Goal: Information Seeking & Learning: Learn about a topic

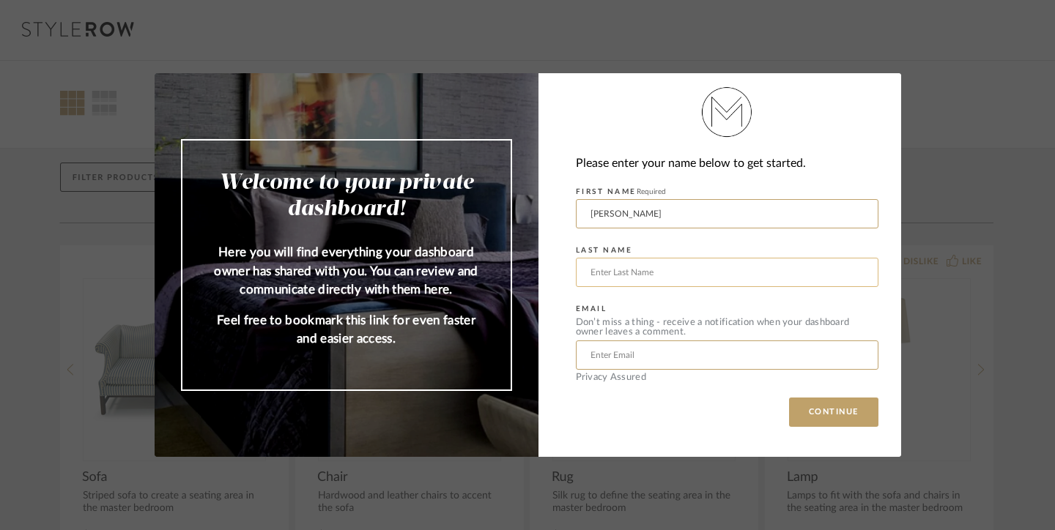
type input "[PERSON_NAME]"
type input "Goria"
type input "[EMAIL_ADDRESS][DOMAIN_NAME]"
click at [823, 409] on button "CONTINUE" at bounding box center [833, 412] width 89 height 29
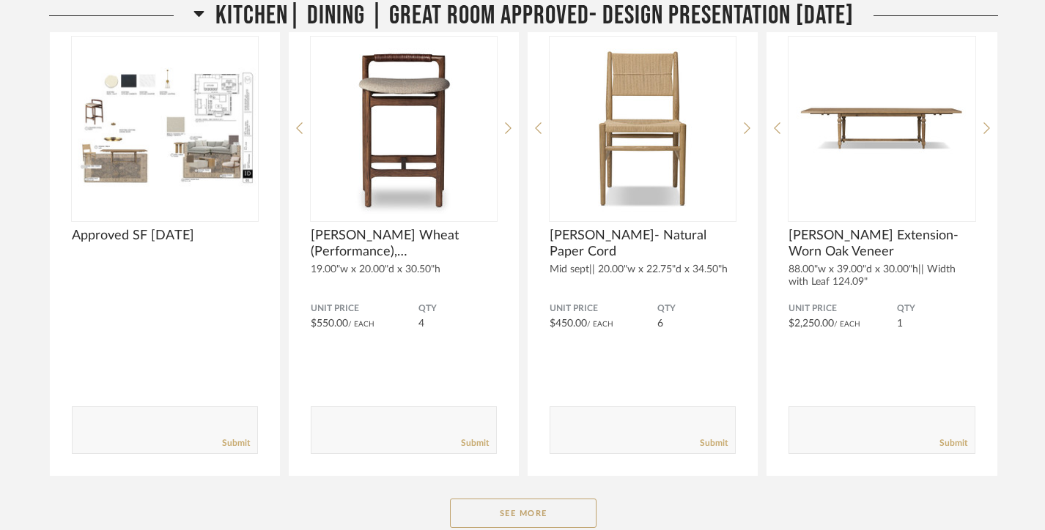
scroll to position [1451, 0]
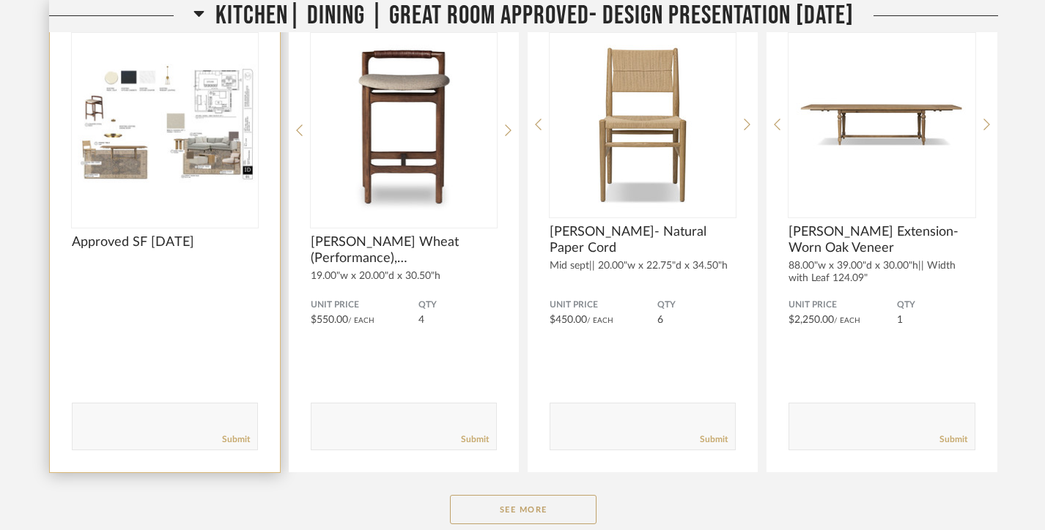
click at [116, 141] on img "0" at bounding box center [165, 124] width 186 height 183
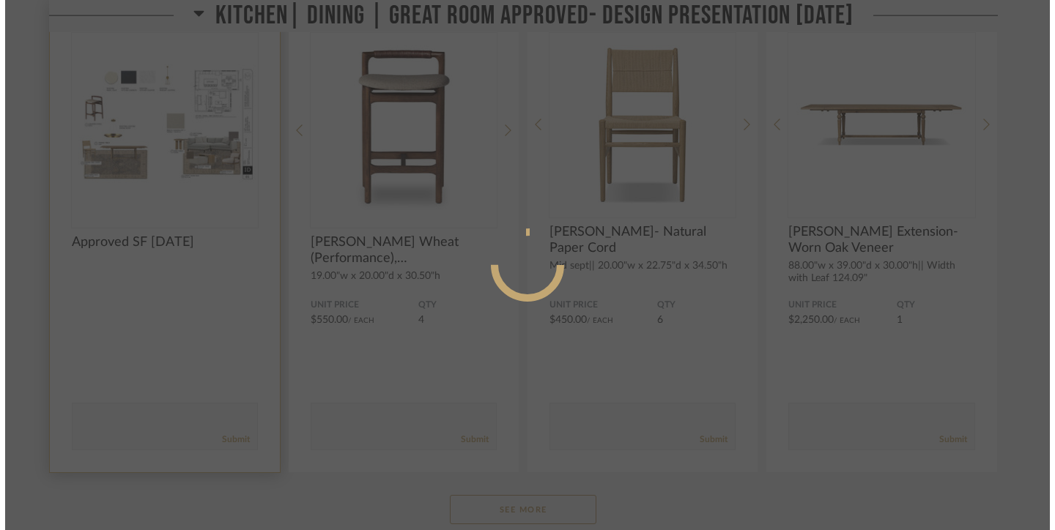
scroll to position [0, 0]
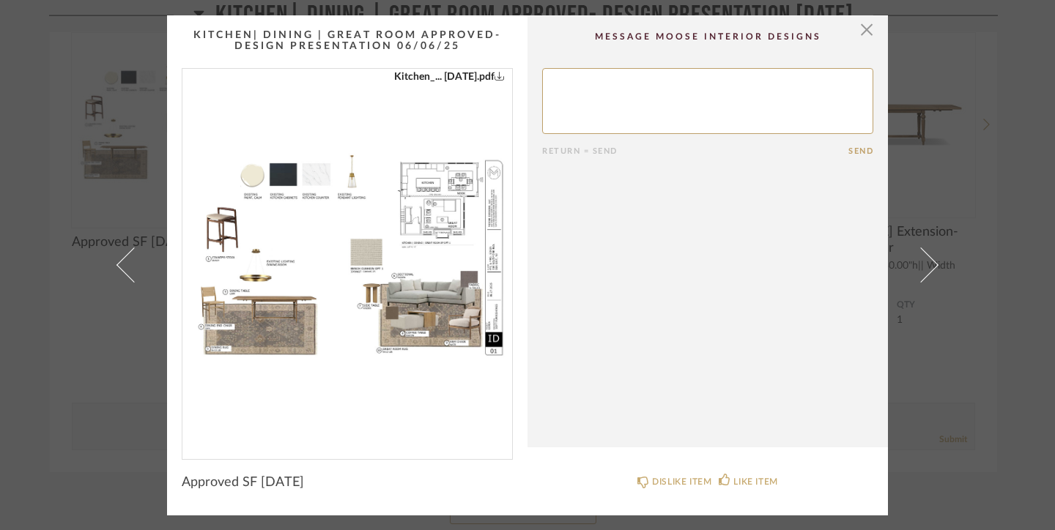
click at [363, 253] on img "0" at bounding box center [347, 258] width 330 height 379
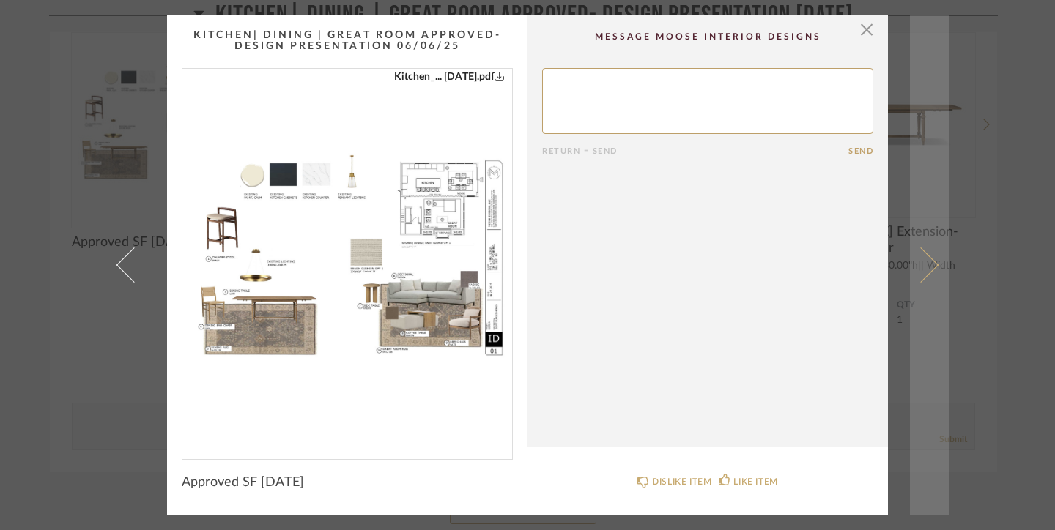
click at [922, 257] on span at bounding box center [920, 265] width 35 height 35
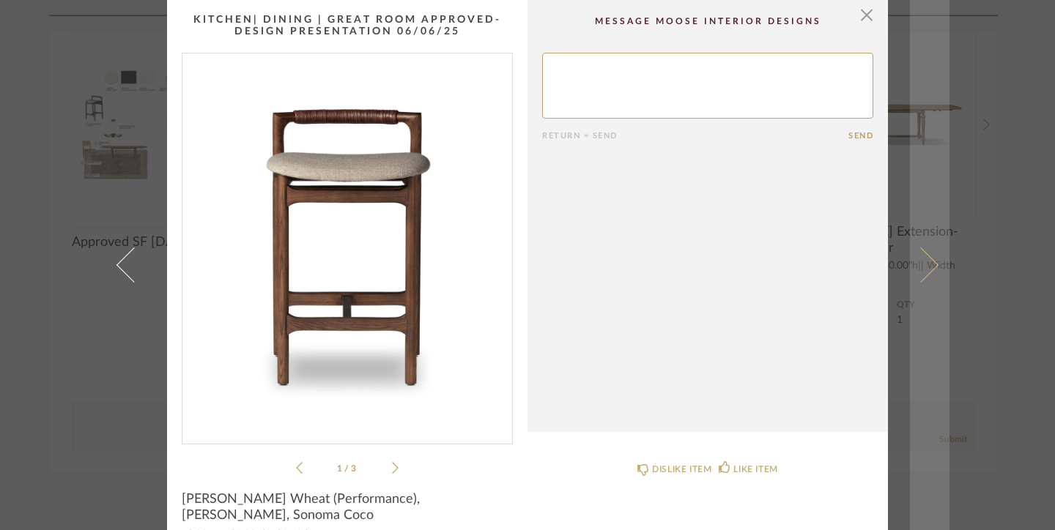
click at [922, 258] on span at bounding box center [920, 265] width 35 height 35
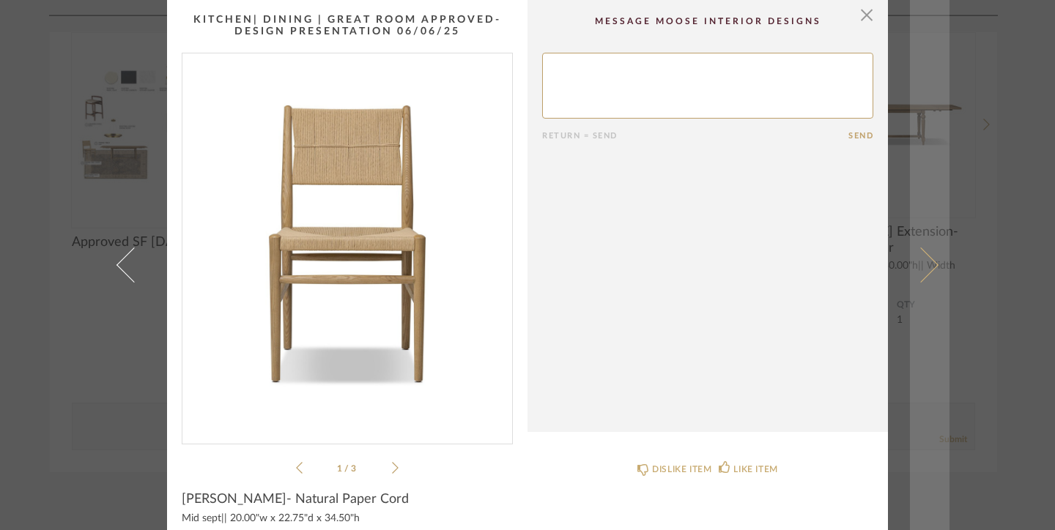
click at [922, 259] on span at bounding box center [920, 265] width 35 height 35
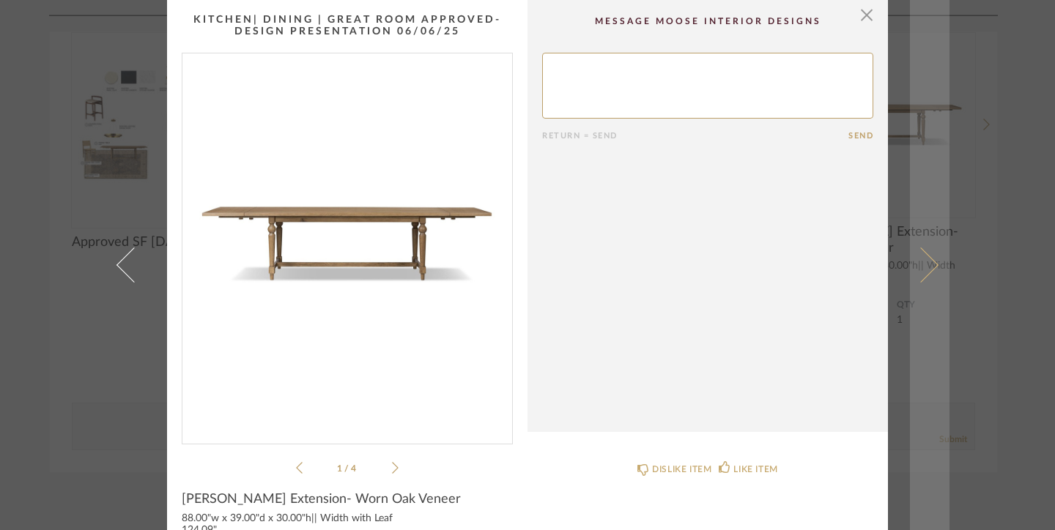
click at [922, 259] on span at bounding box center [920, 265] width 35 height 35
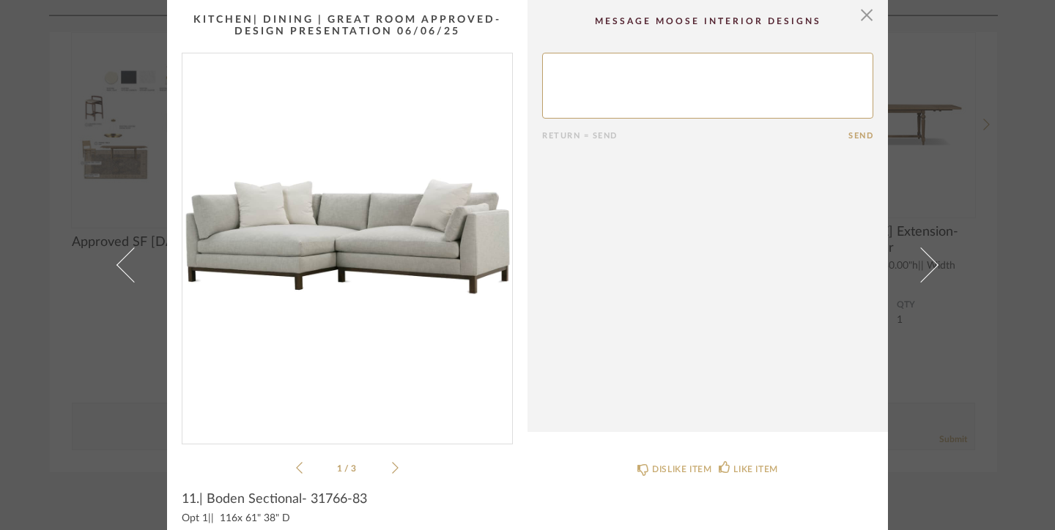
click at [922, 259] on span at bounding box center [920, 265] width 35 height 35
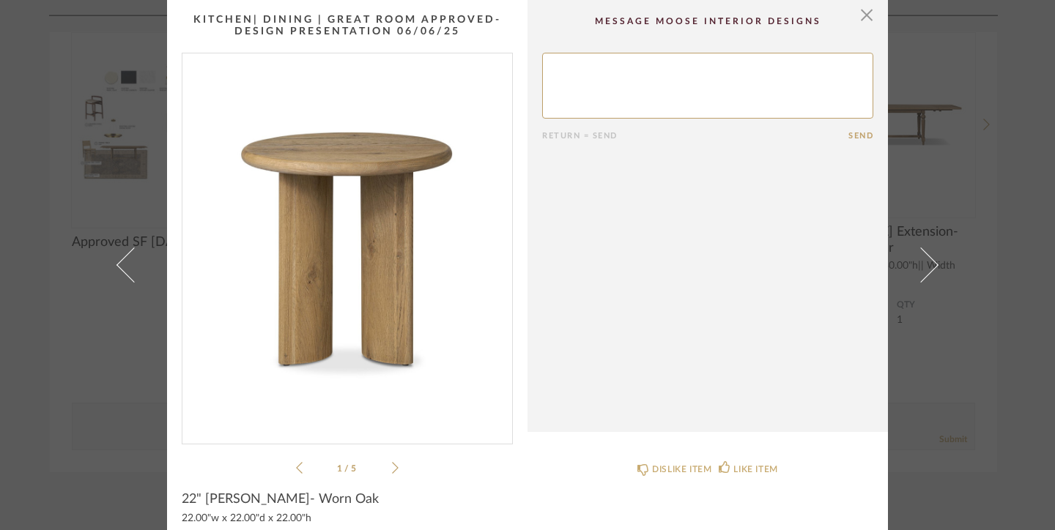
click at [922, 259] on span at bounding box center [920, 265] width 35 height 35
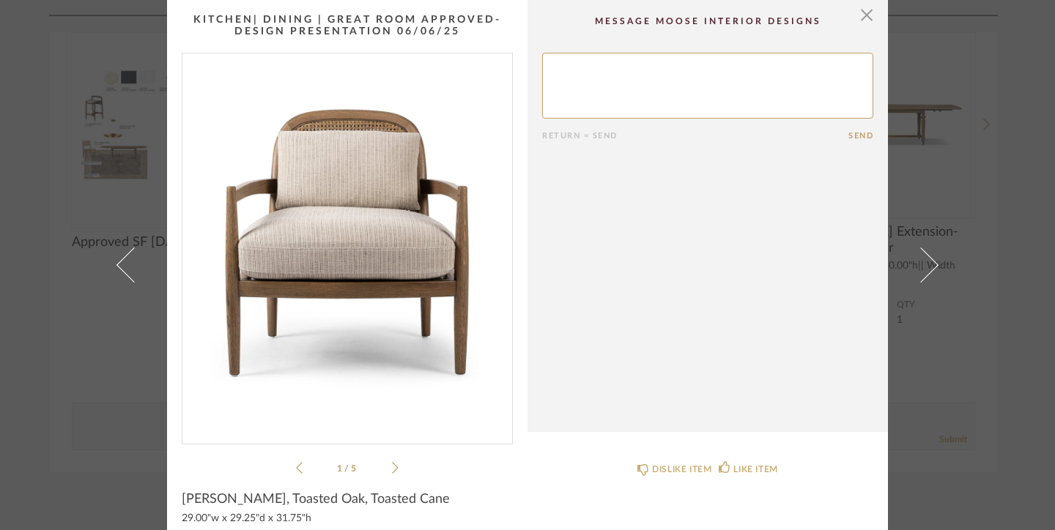
click at [922, 259] on span at bounding box center [920, 265] width 35 height 35
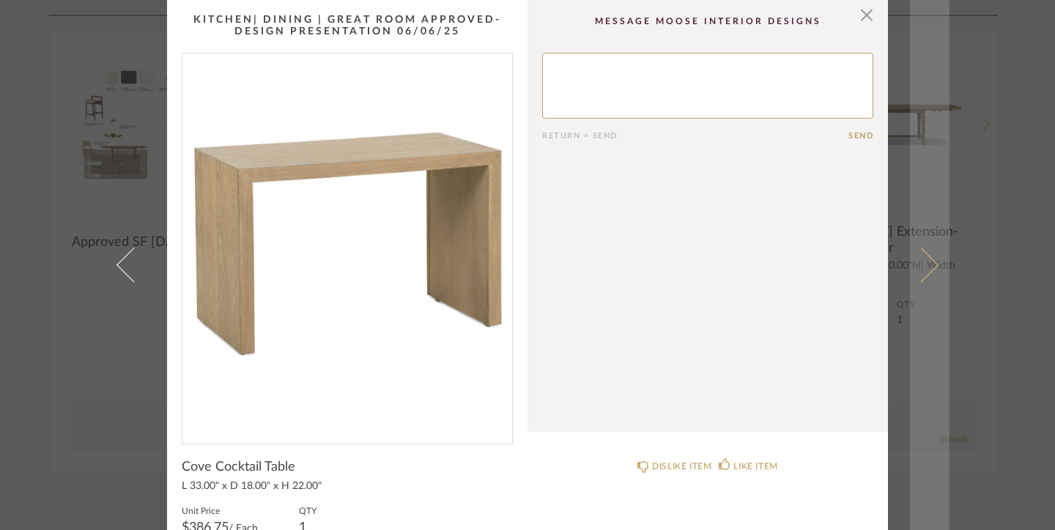
click at [922, 259] on span at bounding box center [920, 265] width 35 height 35
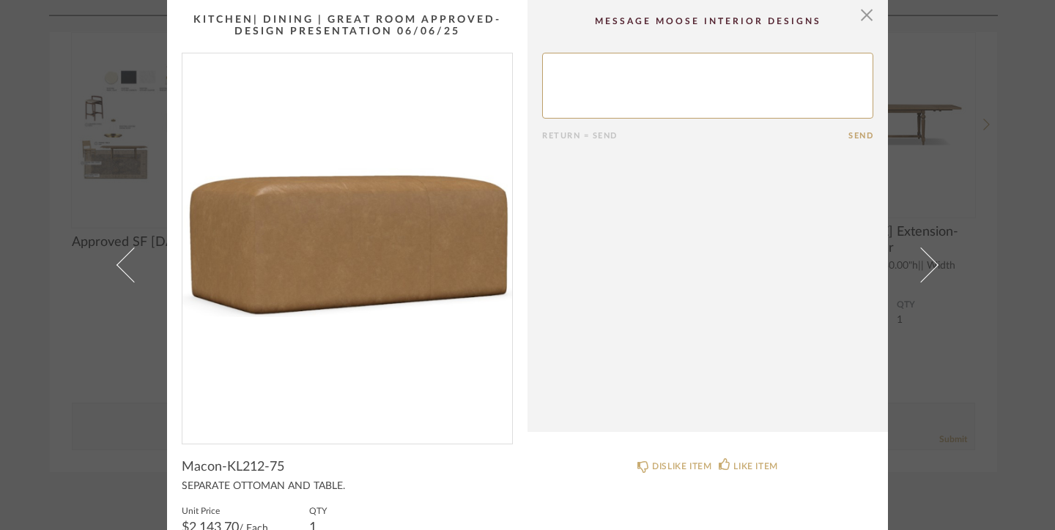
click at [922, 259] on span at bounding box center [920, 265] width 35 height 35
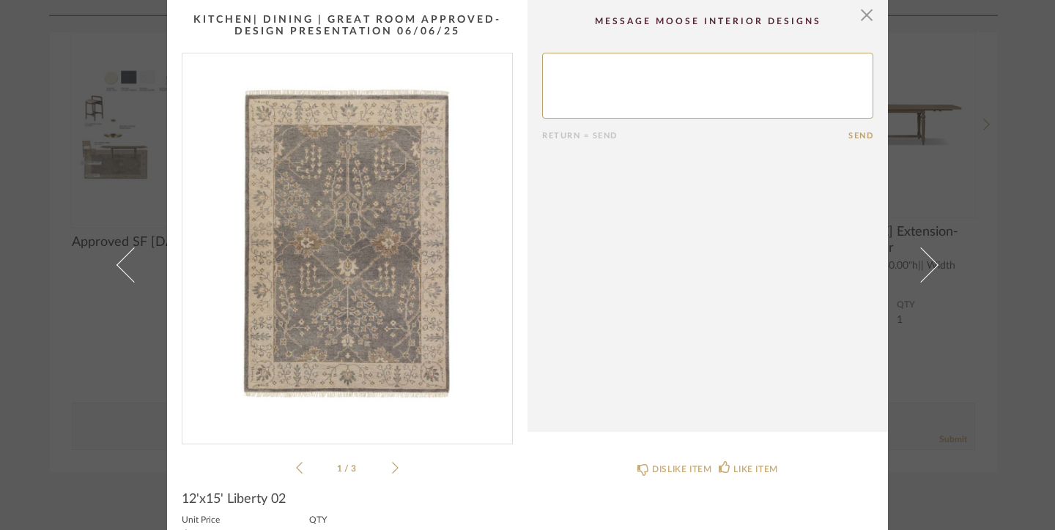
click at [922, 259] on span at bounding box center [920, 265] width 35 height 35
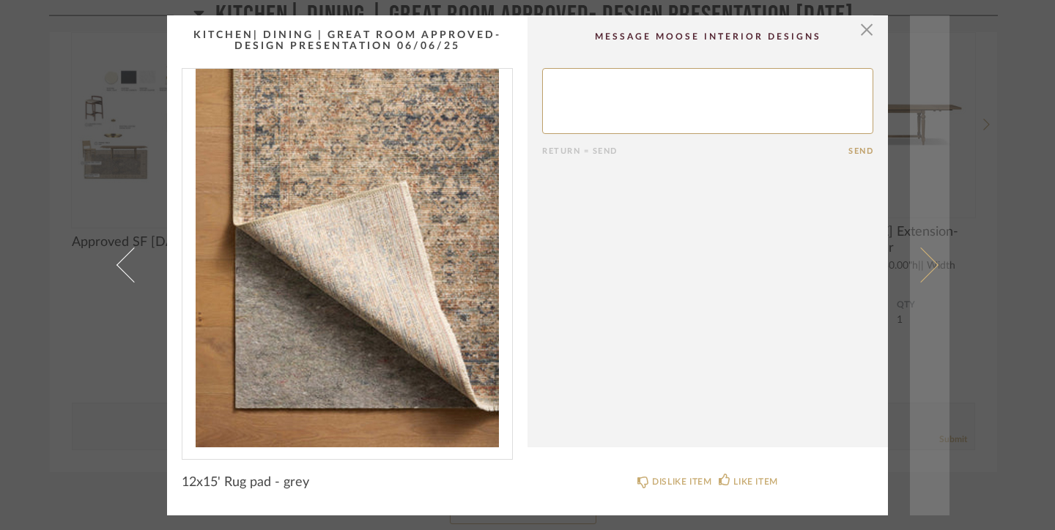
click at [922, 258] on span at bounding box center [920, 265] width 35 height 35
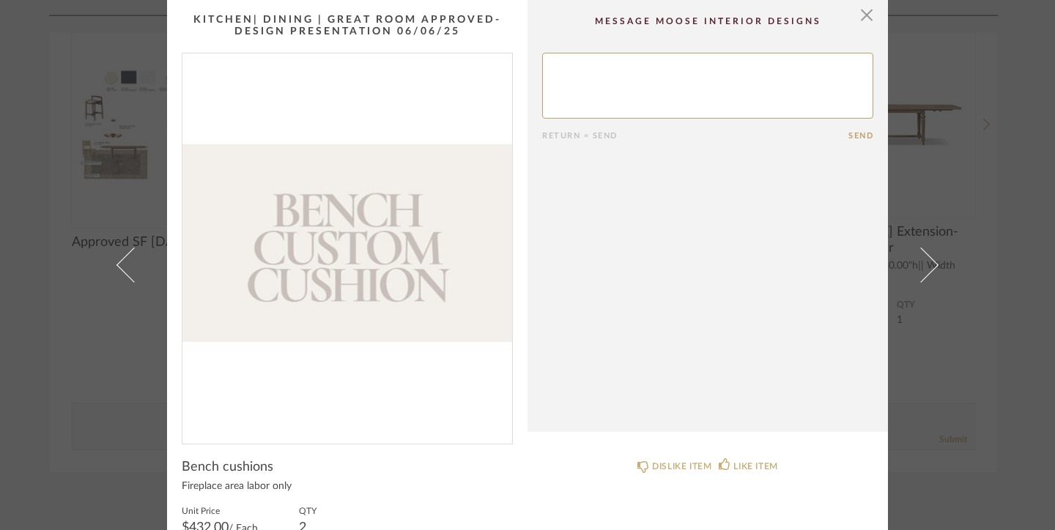
click at [922, 258] on span at bounding box center [920, 265] width 35 height 35
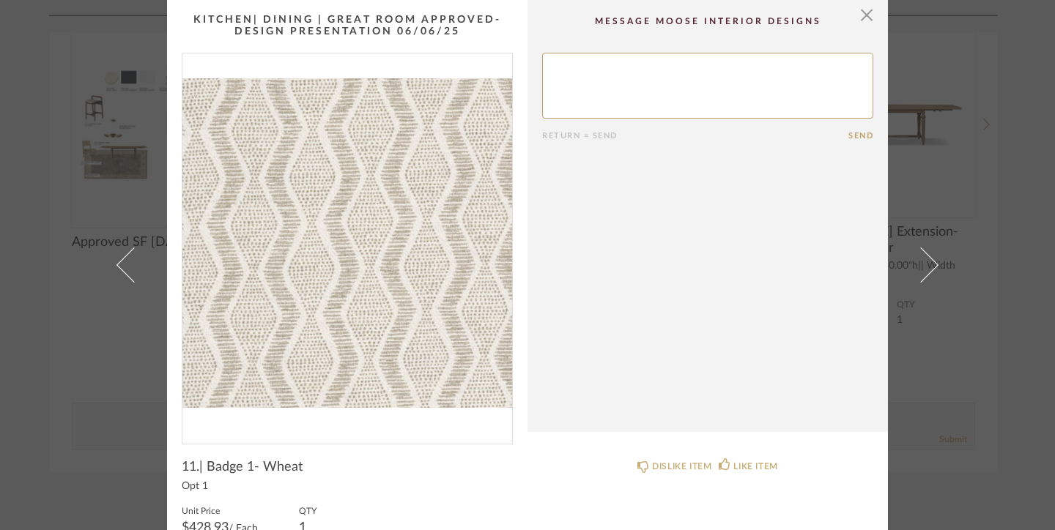
click at [922, 258] on span at bounding box center [920, 265] width 35 height 35
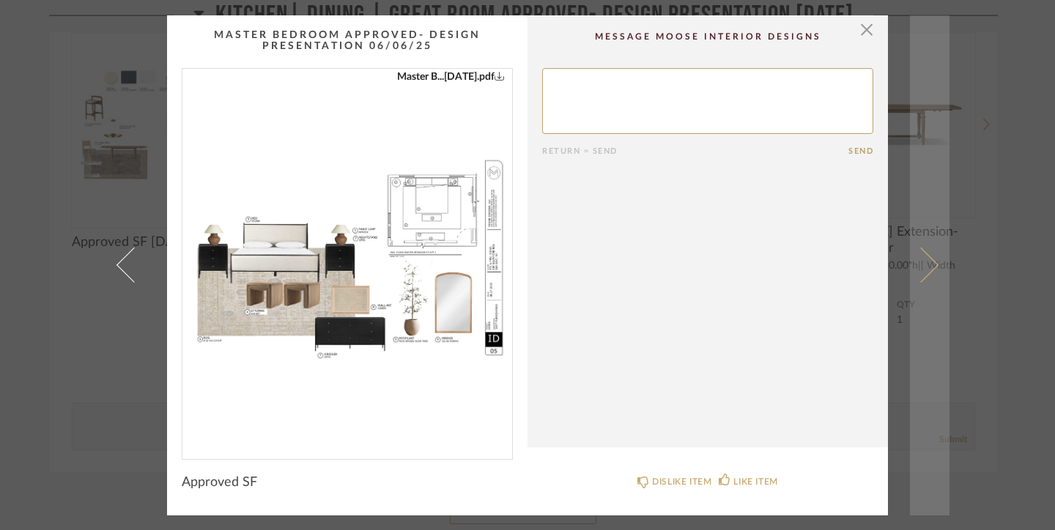
click at [926, 263] on span at bounding box center [920, 265] width 35 height 35
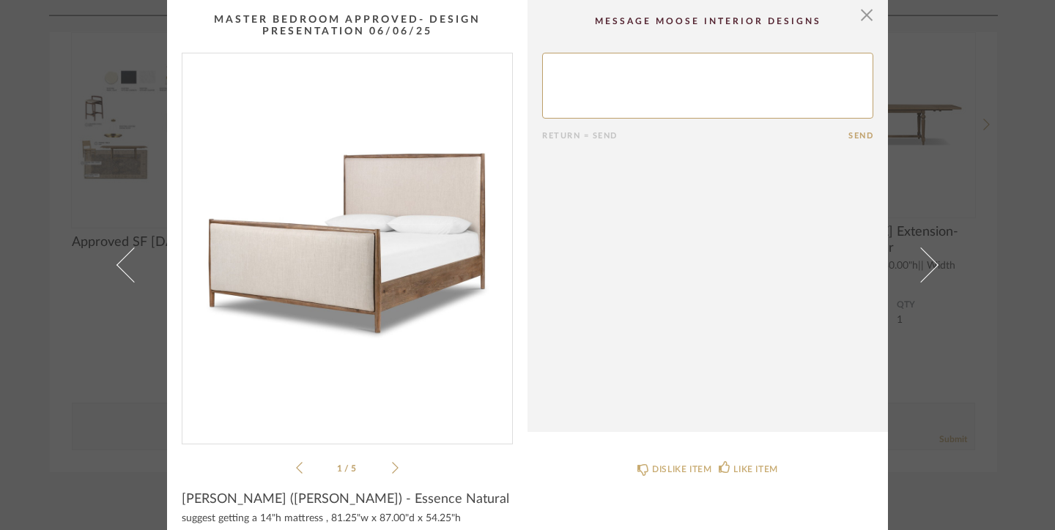
click at [926, 263] on span at bounding box center [920, 265] width 35 height 35
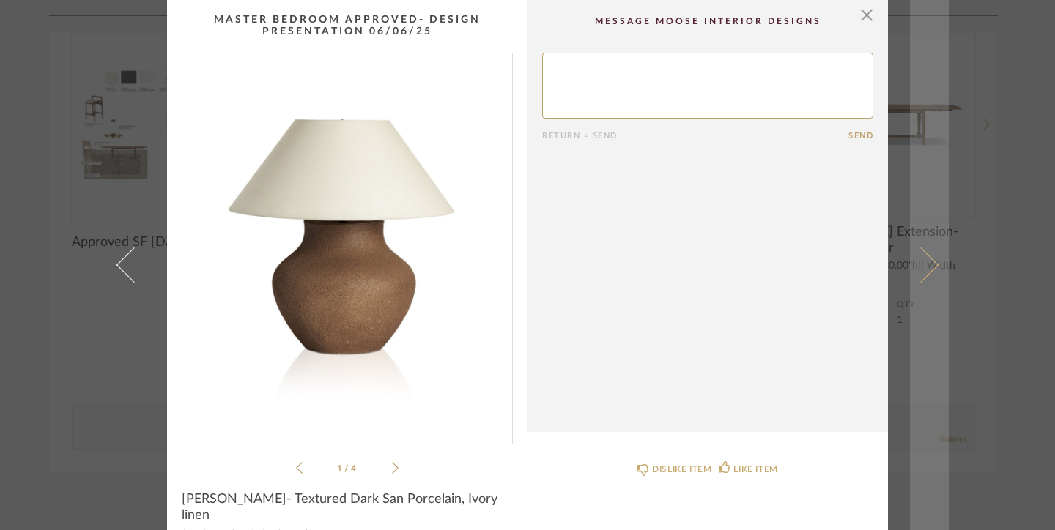
click at [927, 264] on span at bounding box center [920, 265] width 35 height 35
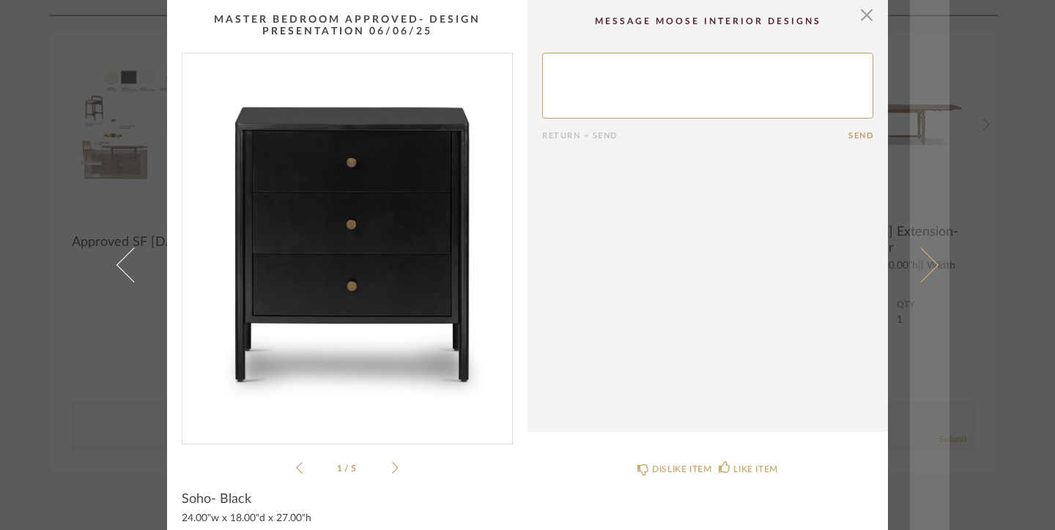
click at [927, 264] on span at bounding box center [920, 265] width 35 height 35
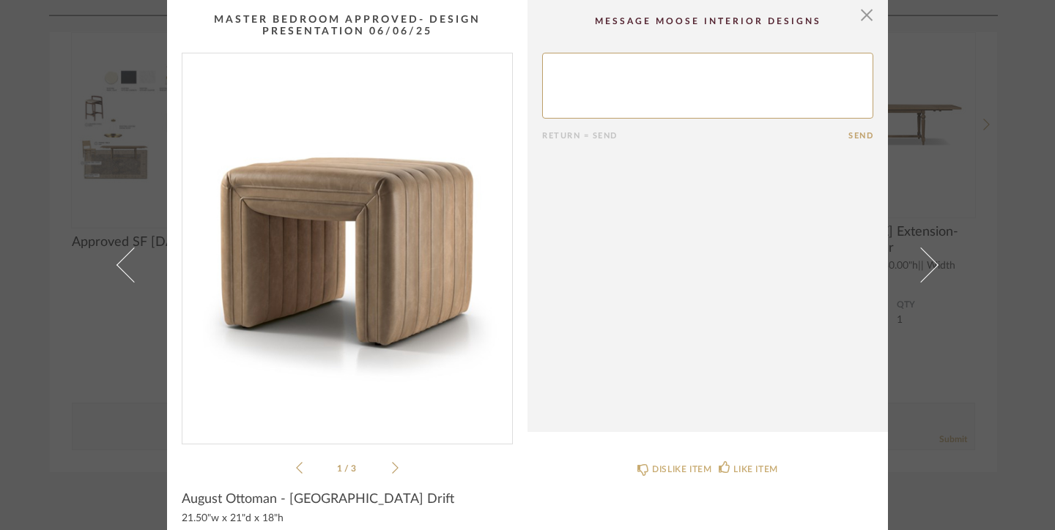
click at [927, 264] on span at bounding box center [920, 265] width 35 height 35
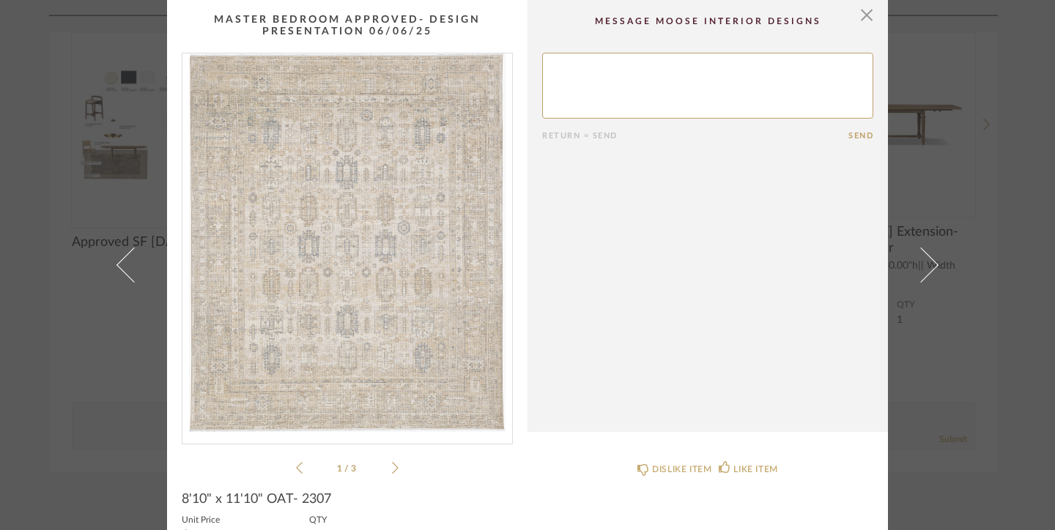
click at [927, 264] on span at bounding box center [920, 265] width 35 height 35
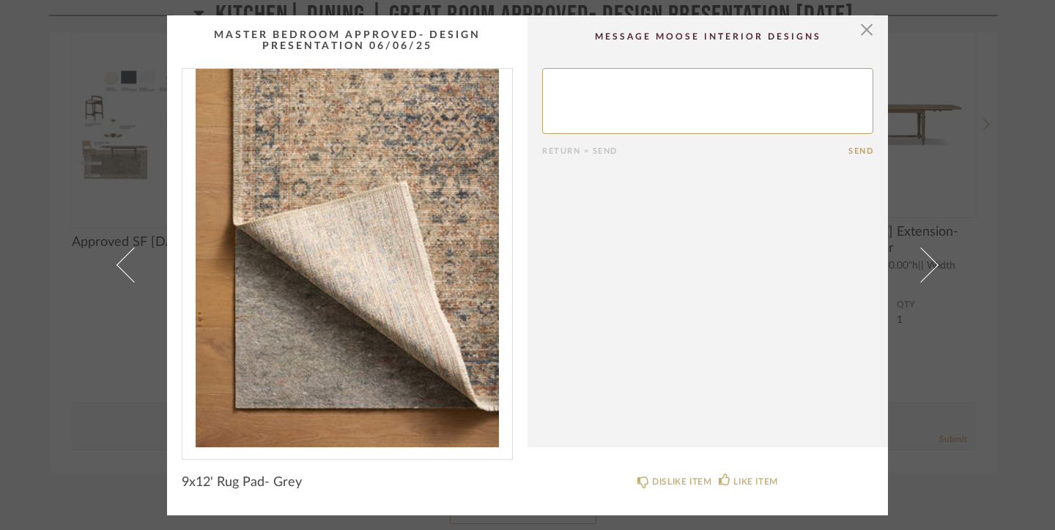
click at [927, 264] on span at bounding box center [920, 265] width 35 height 35
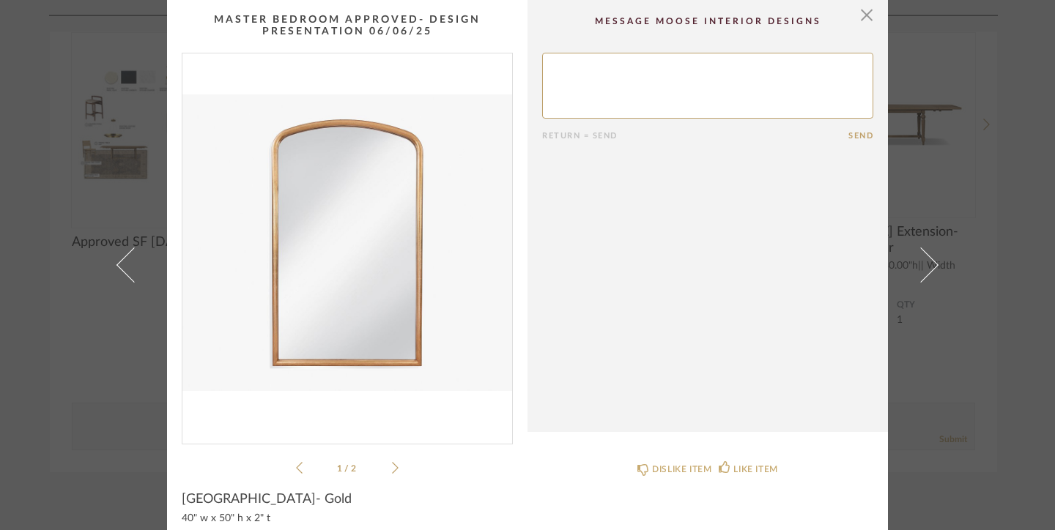
click at [927, 264] on span at bounding box center [920, 265] width 35 height 35
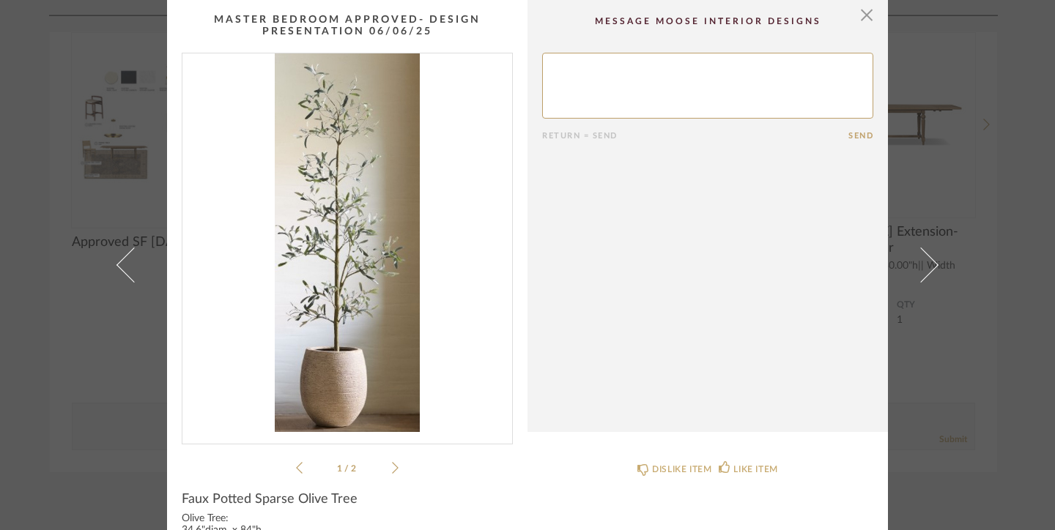
click at [927, 264] on span at bounding box center [920, 265] width 35 height 35
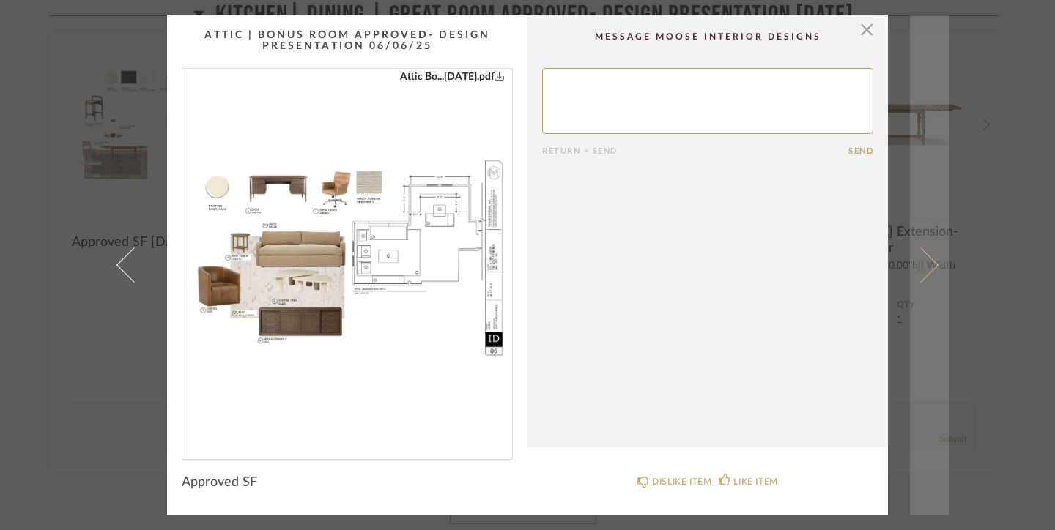
click at [927, 256] on link at bounding box center [930, 265] width 40 height 500
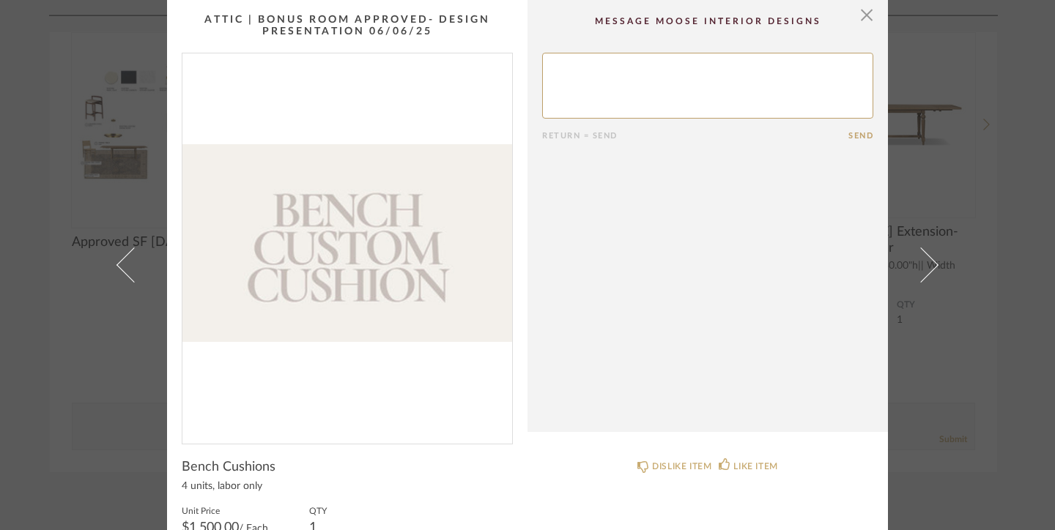
click at [927, 256] on link at bounding box center [930, 265] width 40 height 530
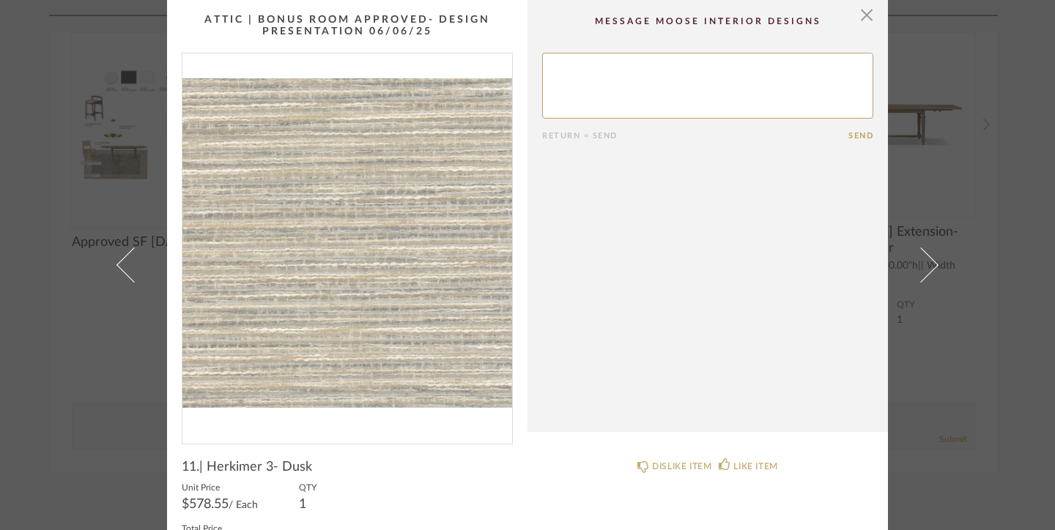
click at [927, 256] on link at bounding box center [930, 265] width 40 height 530
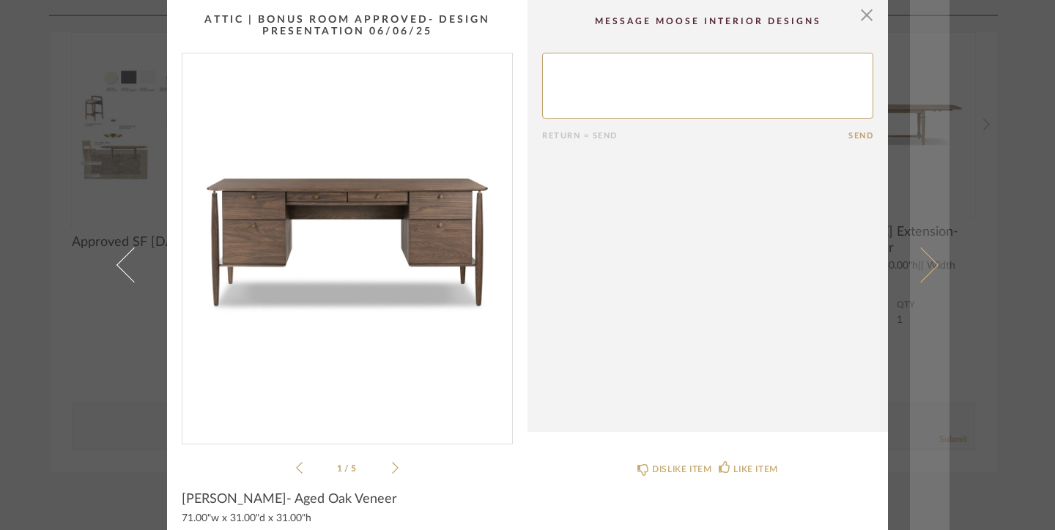
click at [927, 256] on link at bounding box center [930, 265] width 40 height 530
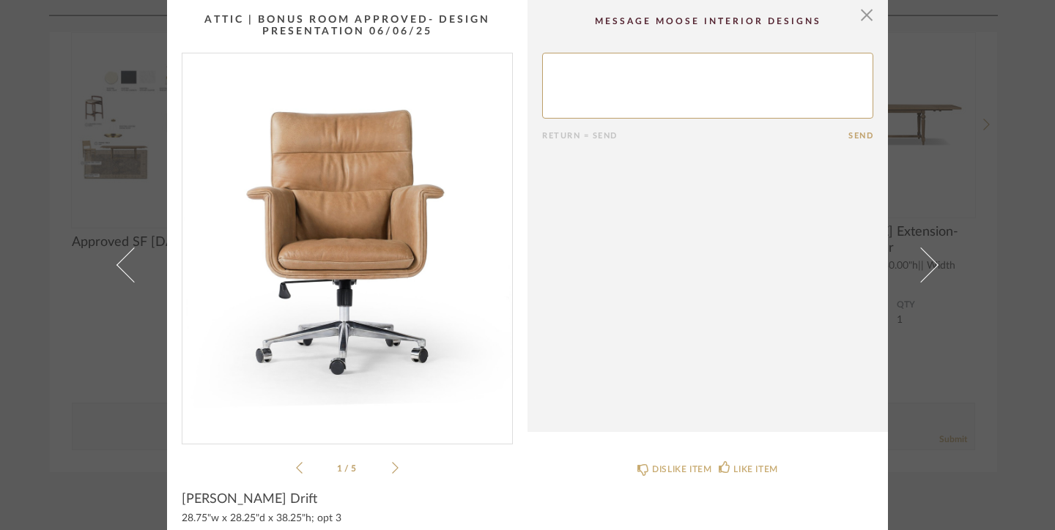
click at [927, 256] on link at bounding box center [930, 265] width 40 height 530
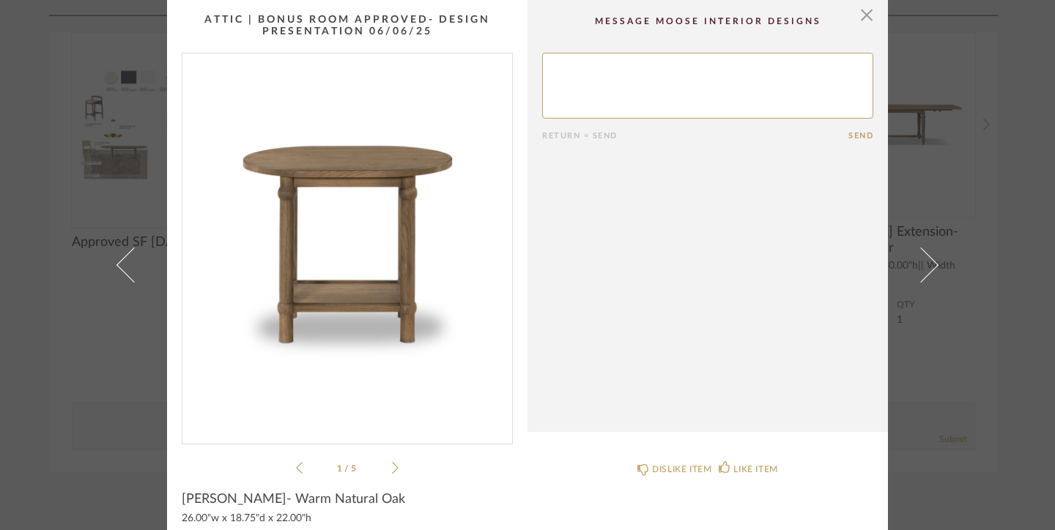
click at [927, 256] on link at bounding box center [930, 265] width 40 height 530
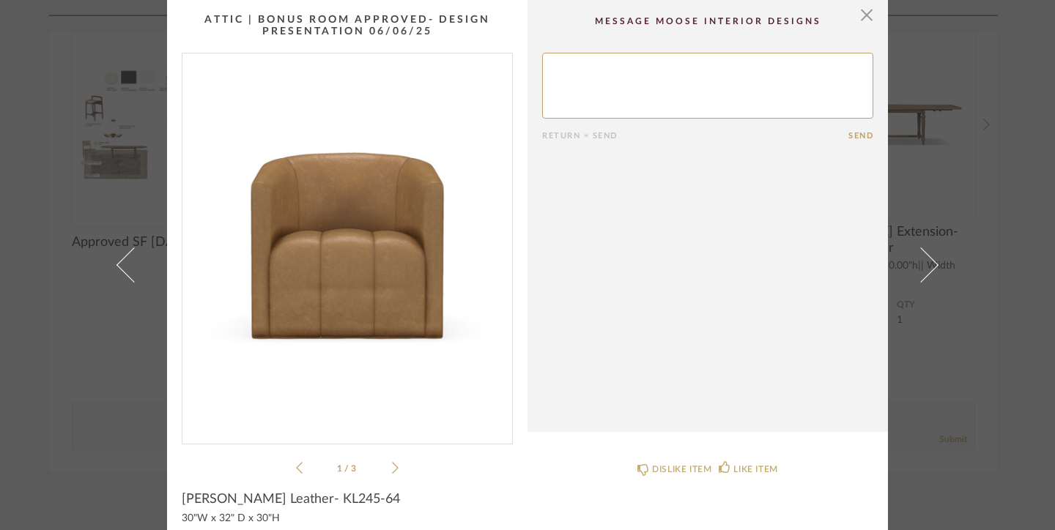
click at [927, 256] on link at bounding box center [930, 265] width 40 height 530
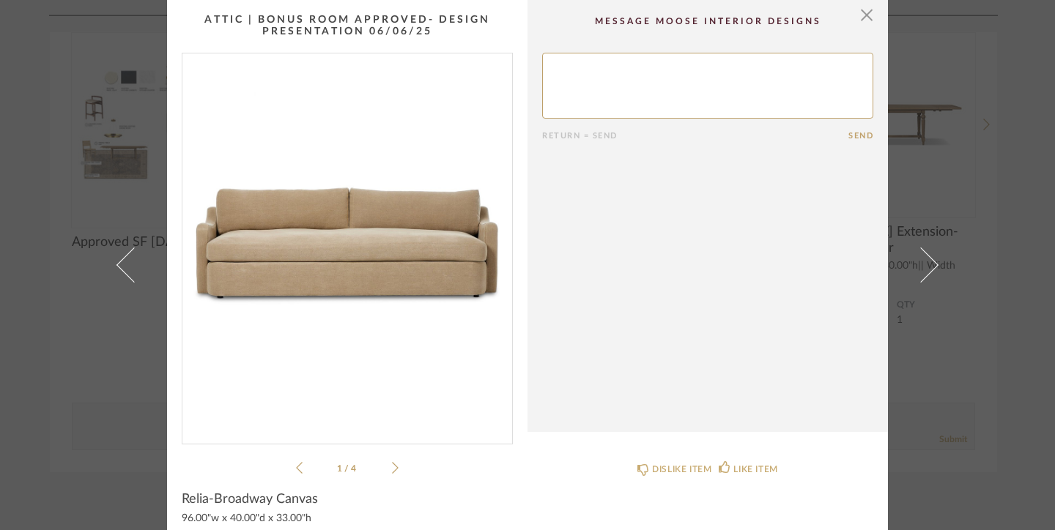
click at [392, 467] on icon at bounding box center [395, 467] width 7 height 13
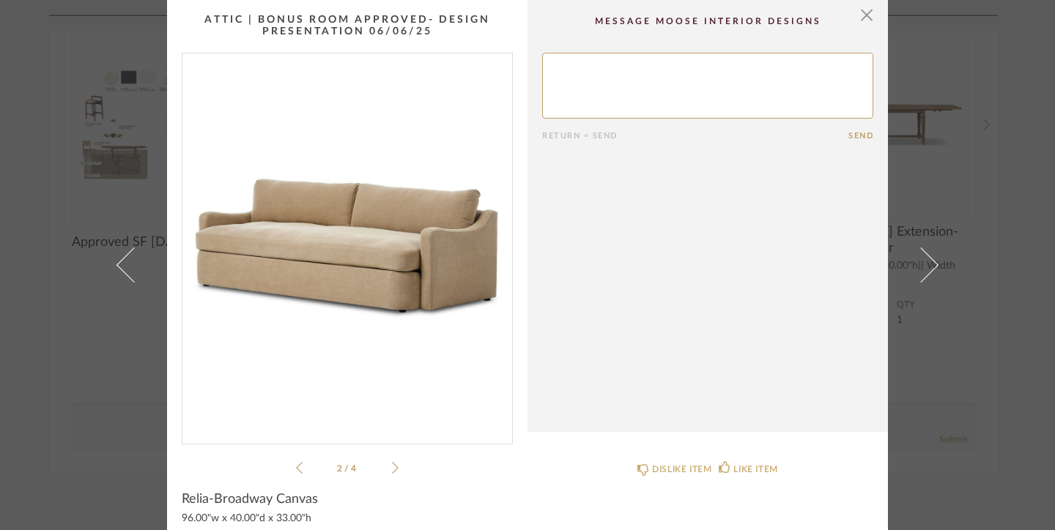
click at [392, 467] on icon at bounding box center [395, 467] width 7 height 13
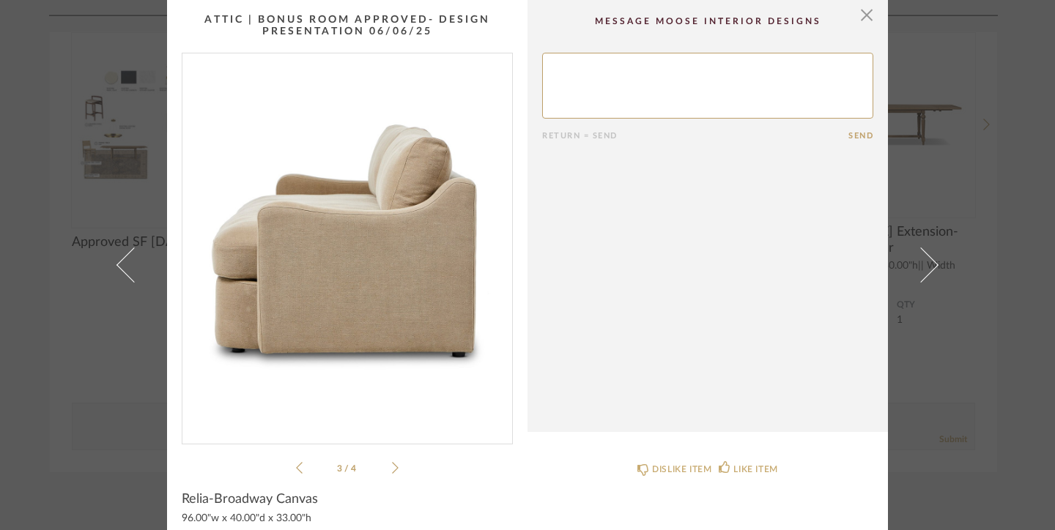
click at [392, 467] on icon at bounding box center [395, 467] width 7 height 13
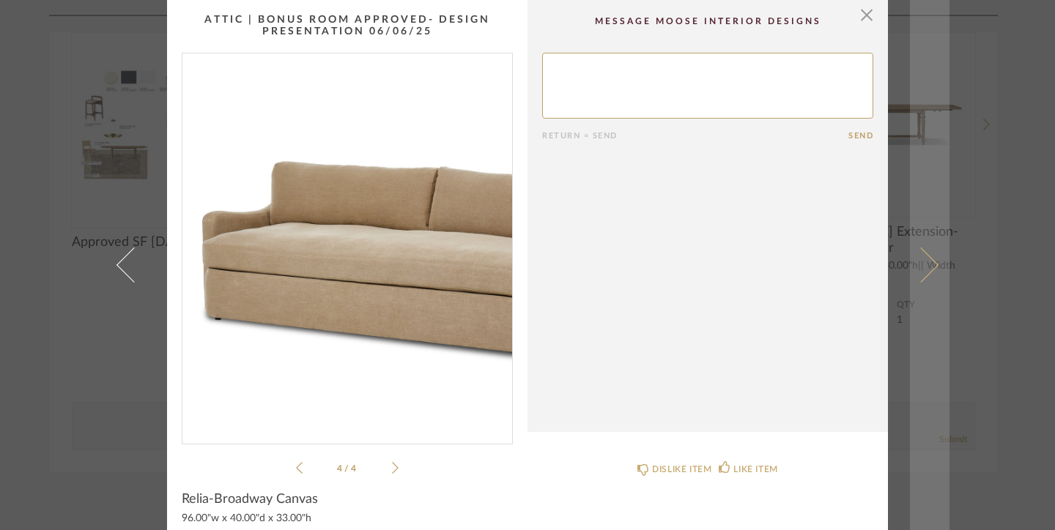
click at [926, 262] on span at bounding box center [920, 265] width 35 height 35
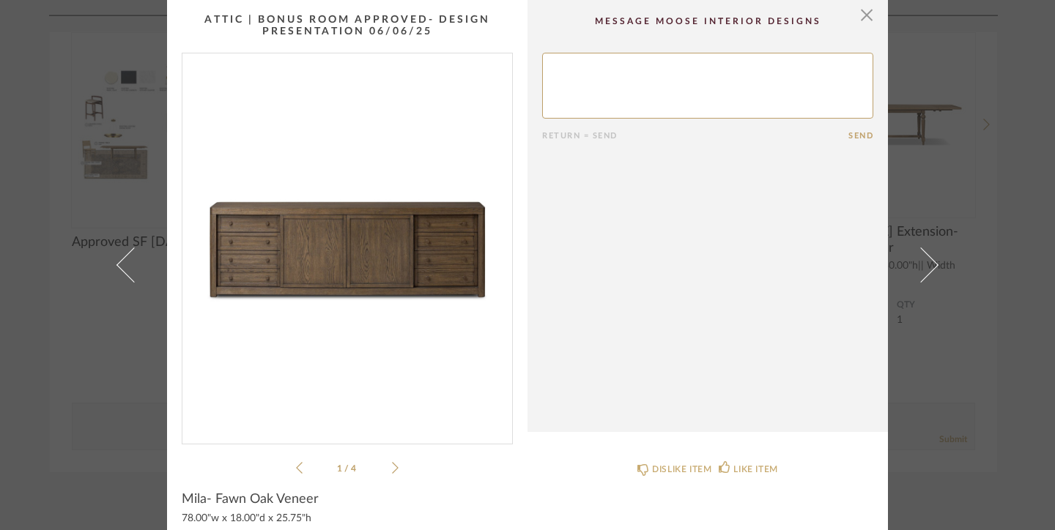
click at [926, 262] on span at bounding box center [920, 265] width 35 height 35
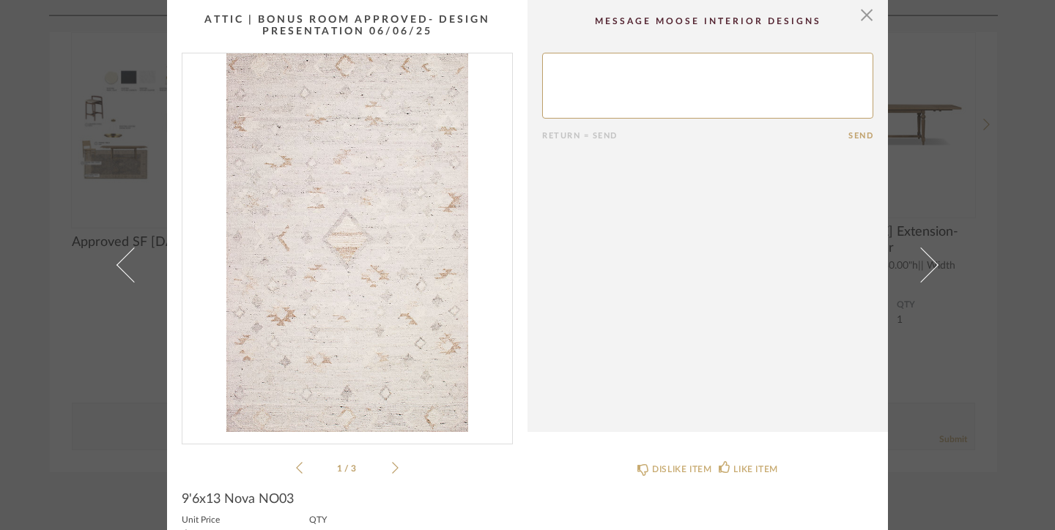
click at [926, 262] on span at bounding box center [920, 265] width 35 height 35
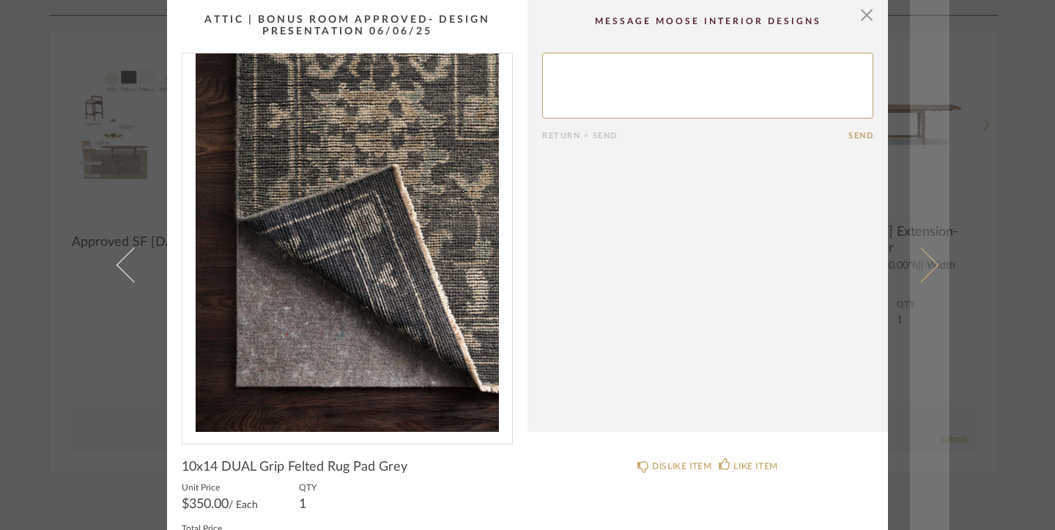
click at [926, 263] on span at bounding box center [920, 265] width 35 height 35
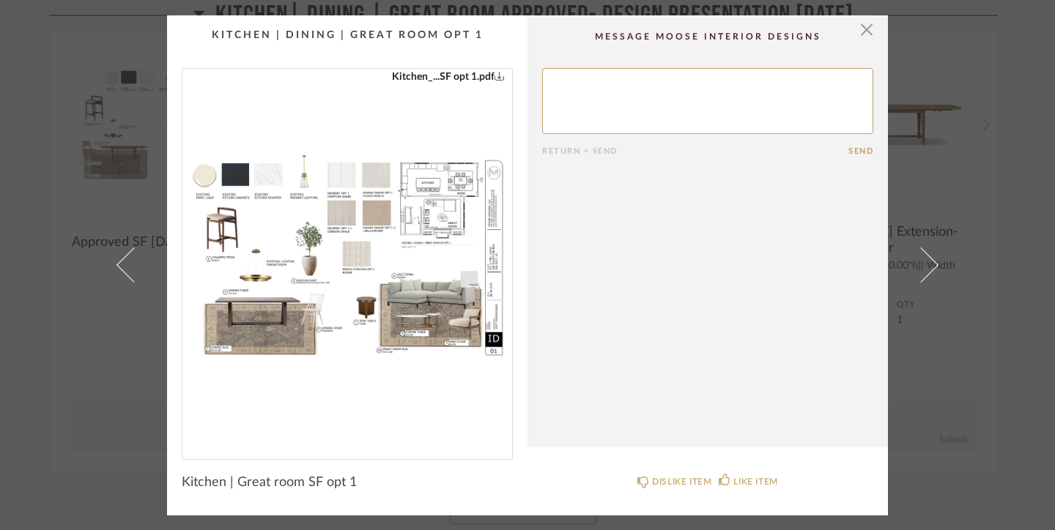
click at [212, 182] on img "0" at bounding box center [347, 258] width 330 height 379
